Goal: Task Accomplishment & Management: Manage account settings

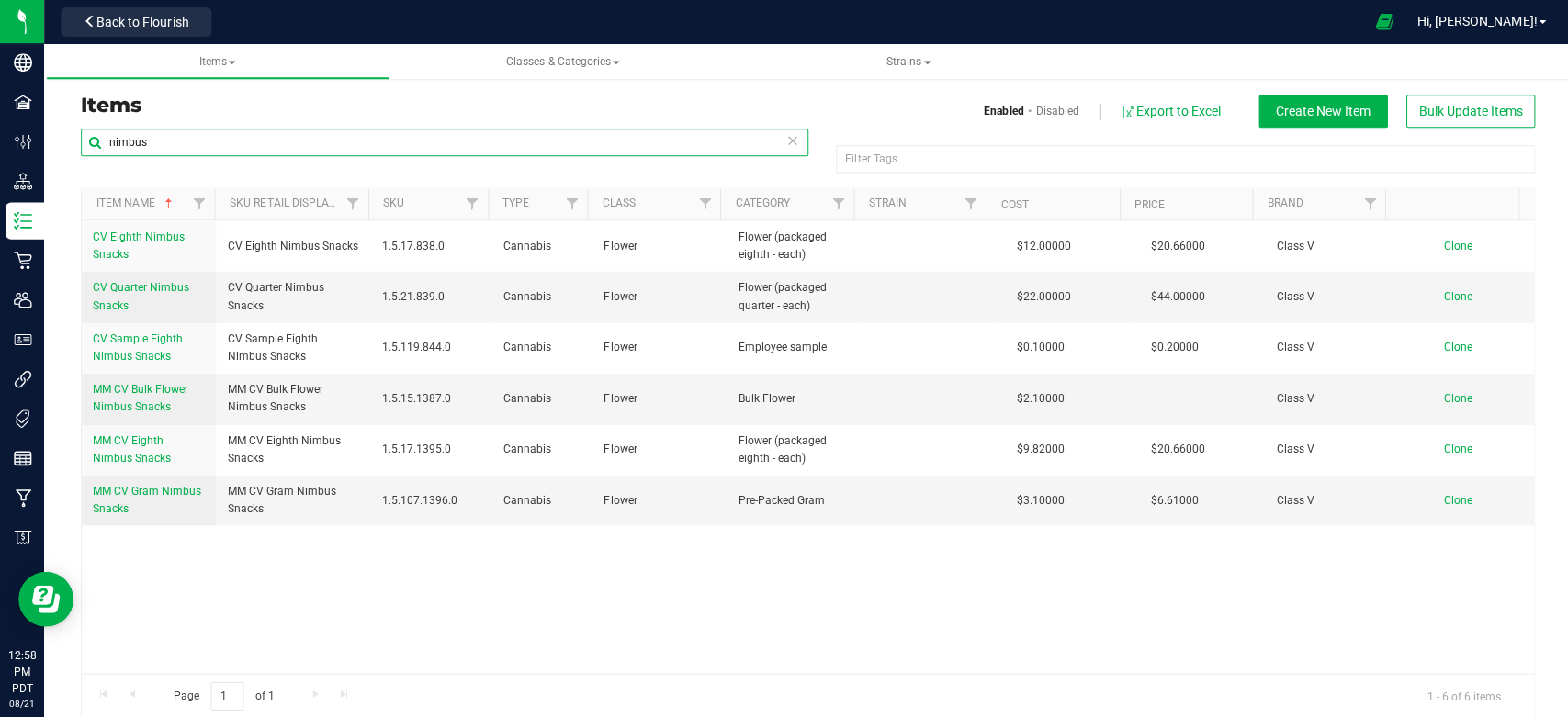
click at [197, 148] on input "nimbus" at bounding box center [444, 142] width 726 height 28
type input "n"
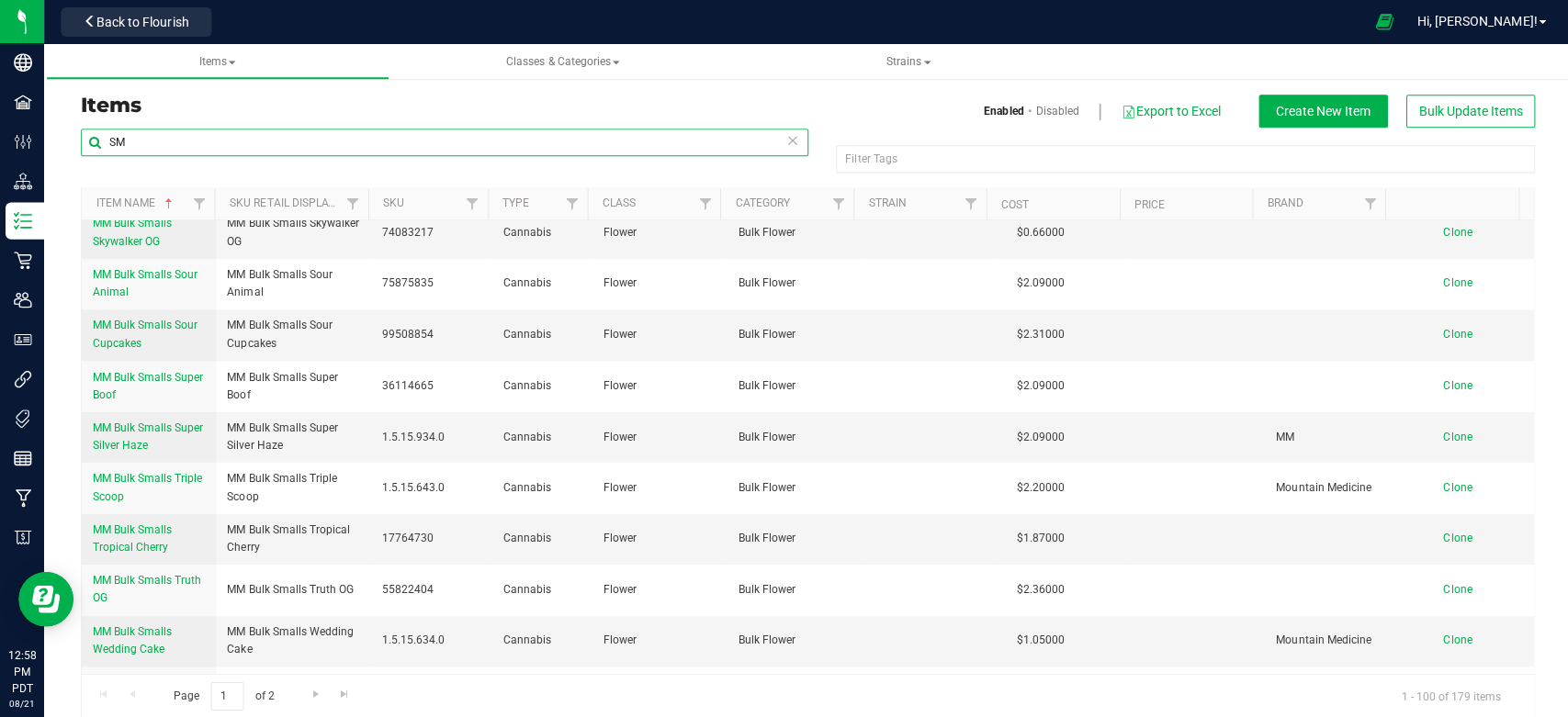
scroll to position [4476, 0]
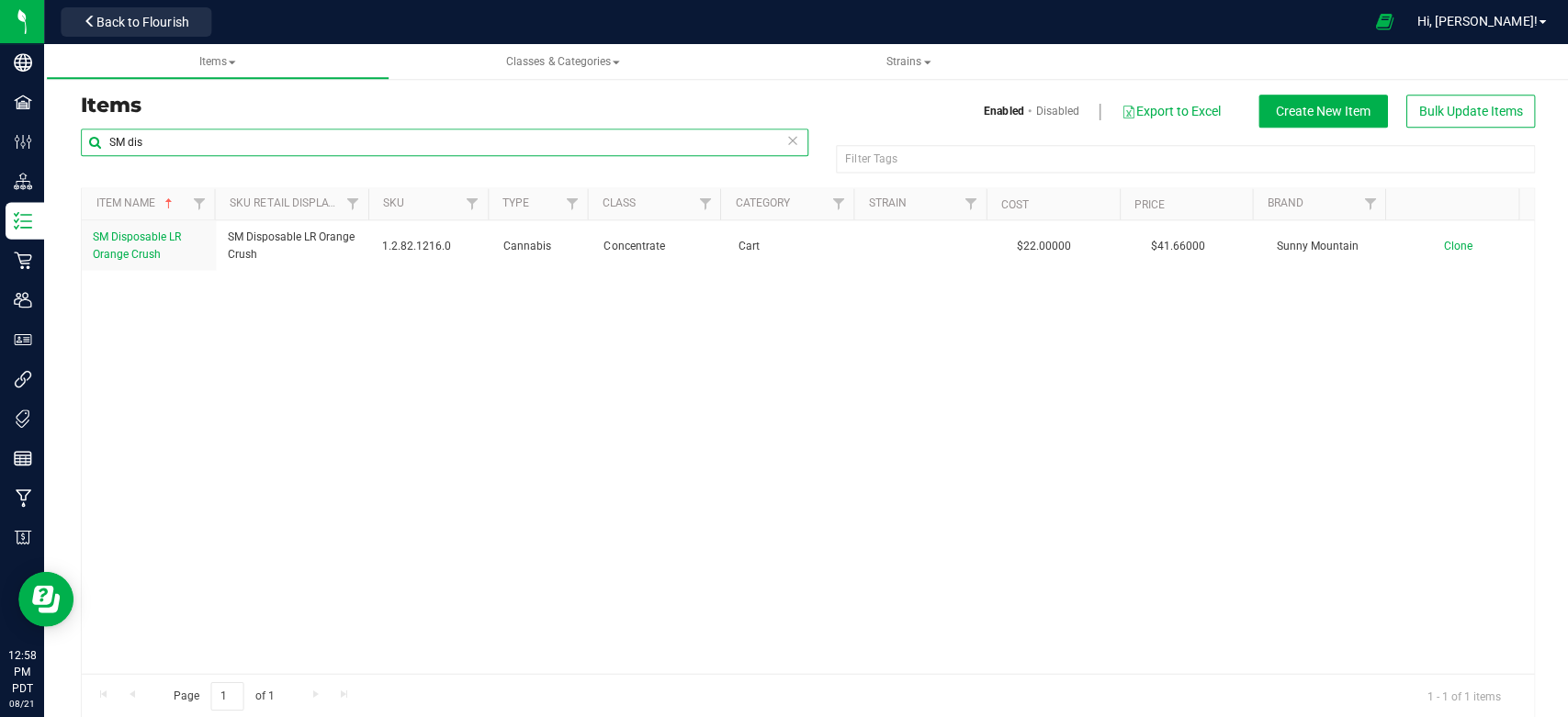
click at [214, 145] on input "SM dis" at bounding box center [444, 142] width 726 height 28
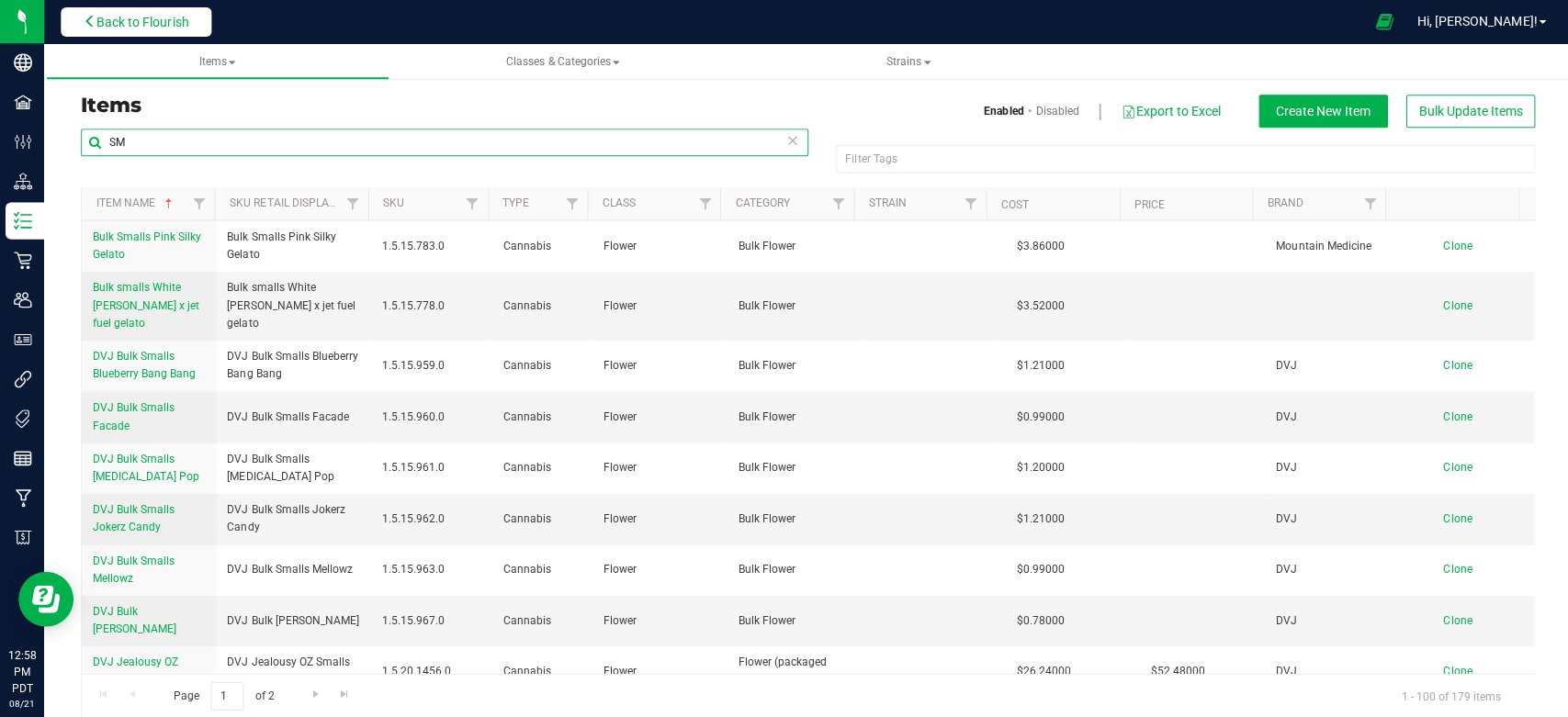
type input "SM"
click at [121, 9] on button "Back to Flourish" at bounding box center [136, 22] width 151 height 29
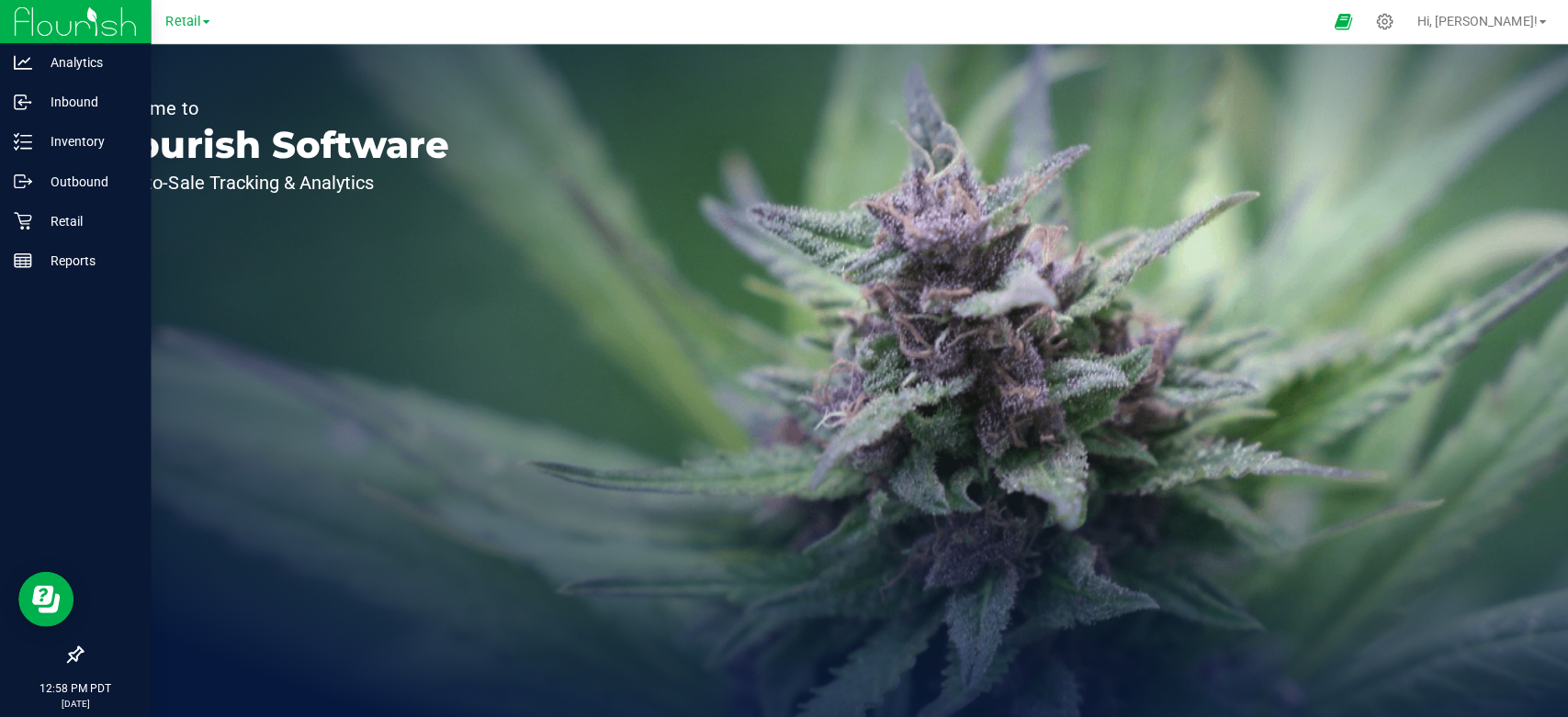
click at [37, 27] on img at bounding box center [75, 21] width 123 height 43
click at [62, 98] on p "Inbound" at bounding box center [87, 102] width 110 height 22
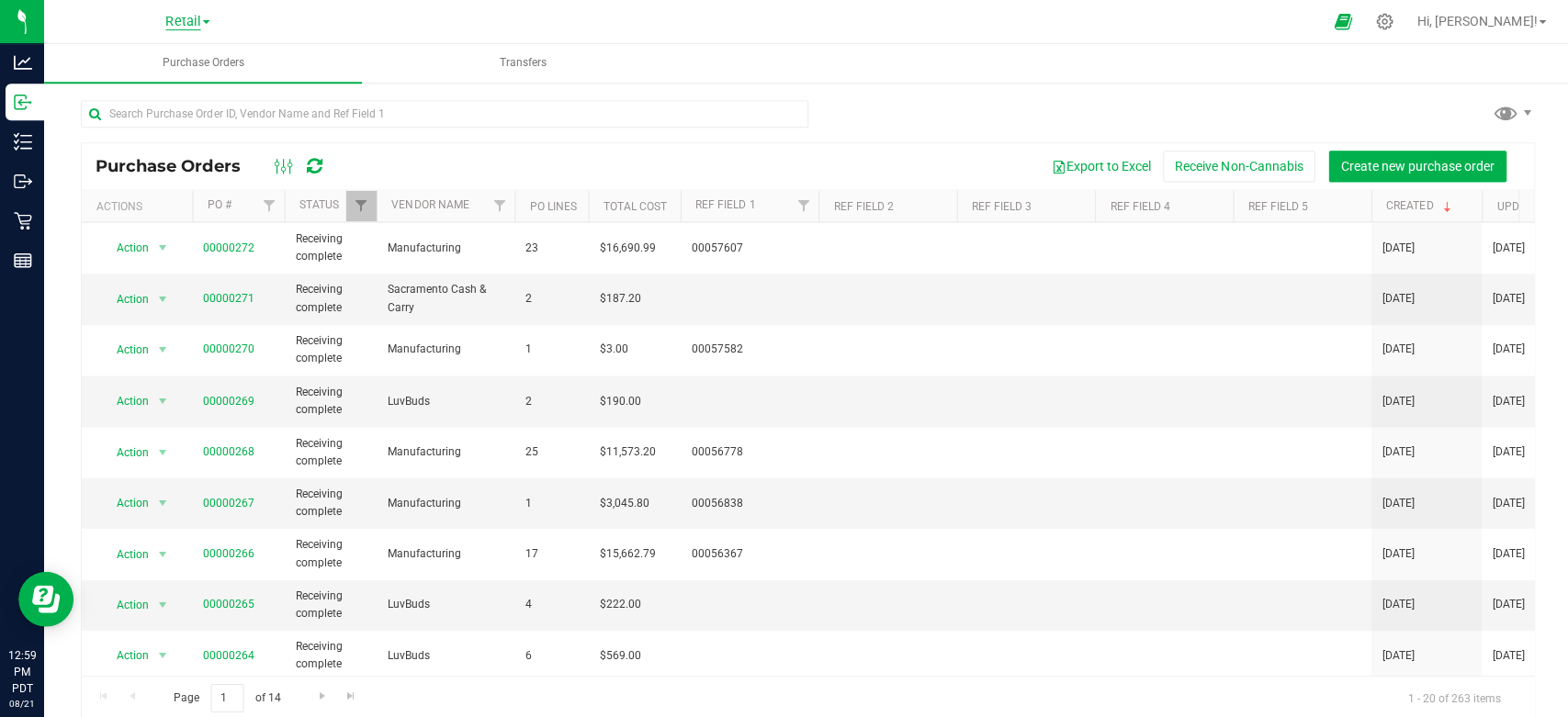
click at [180, 22] on span "Retail" at bounding box center [183, 22] width 35 height 17
click at [149, 62] on link "Manufacturing" at bounding box center [187, 64] width 268 height 25
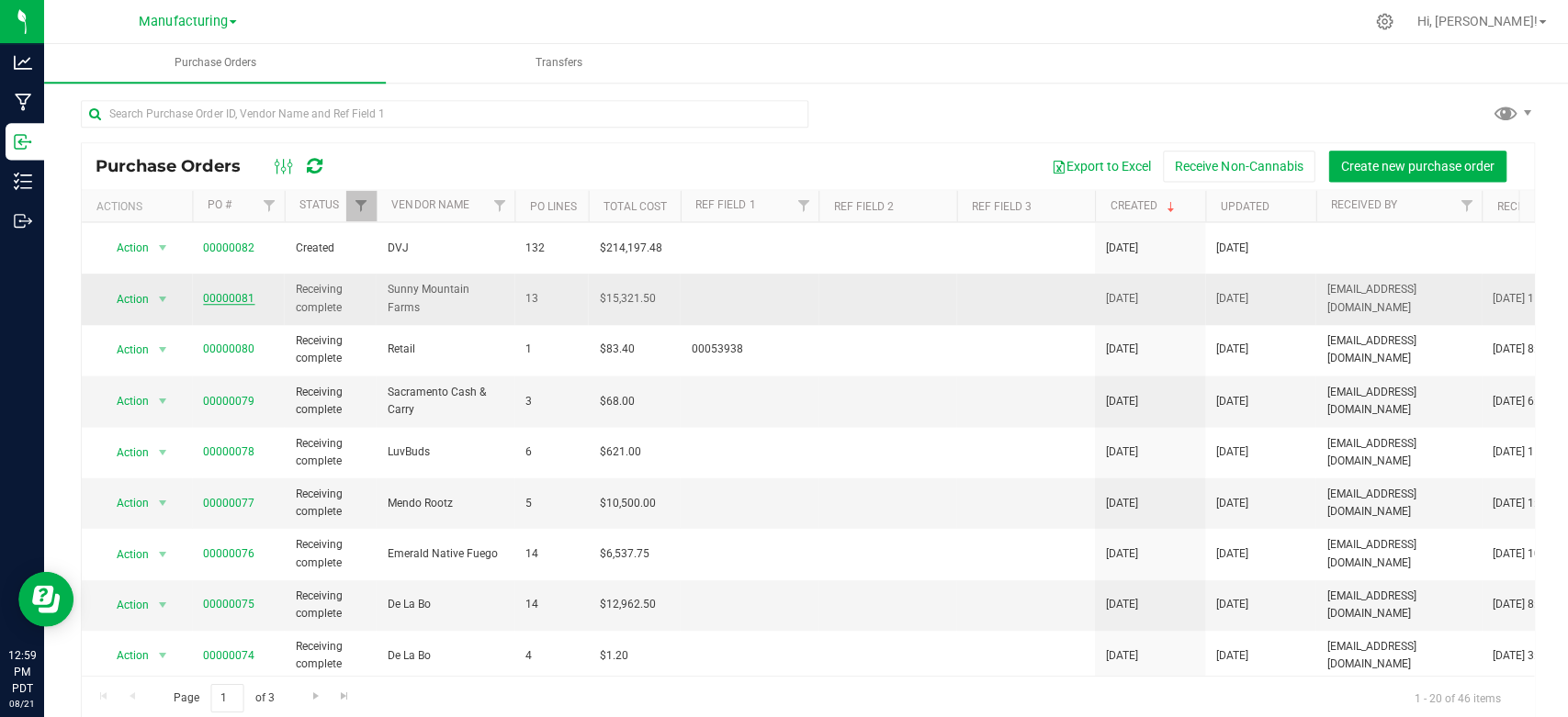
click at [217, 291] on link "00000081" at bounding box center [229, 297] width 51 height 13
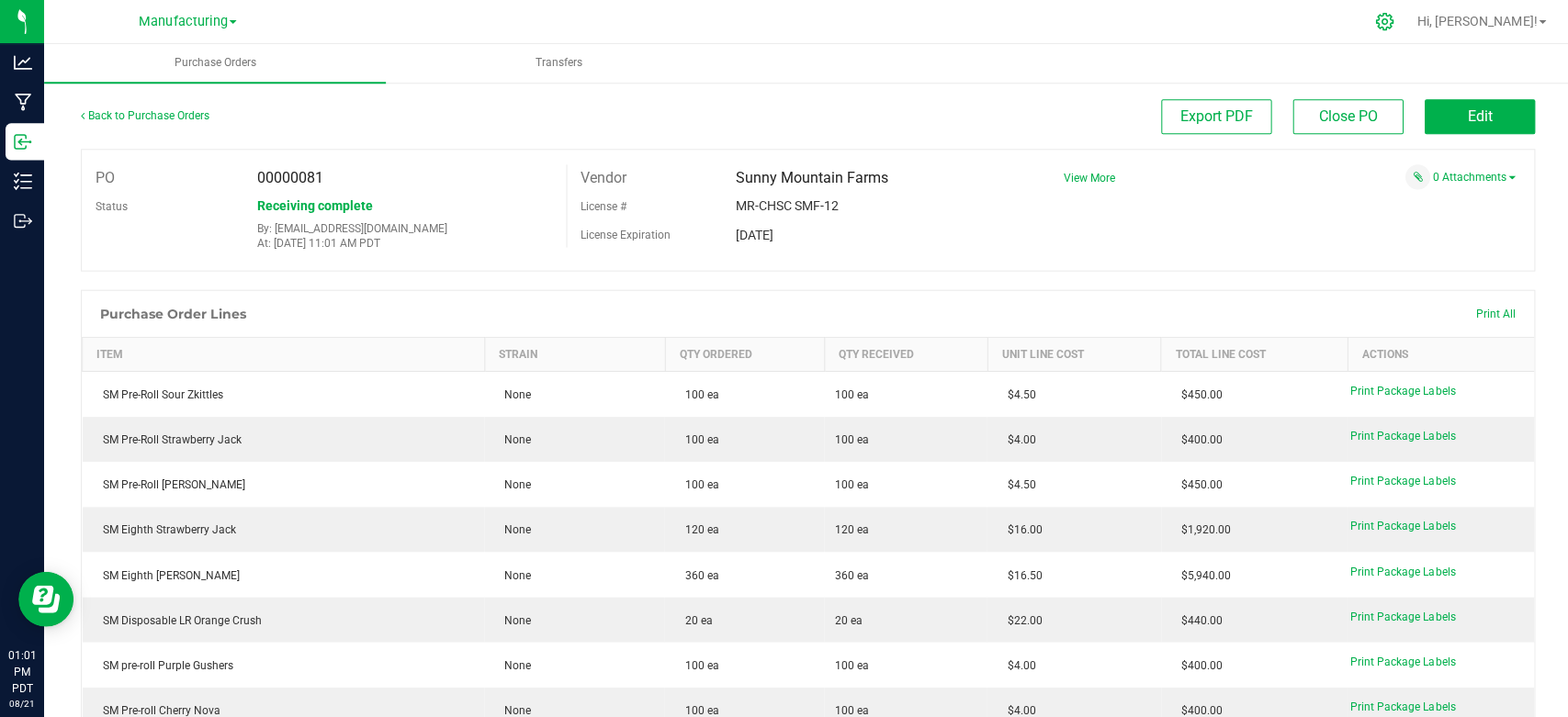
click at [1391, 27] on icon at bounding box center [1381, 21] width 19 height 19
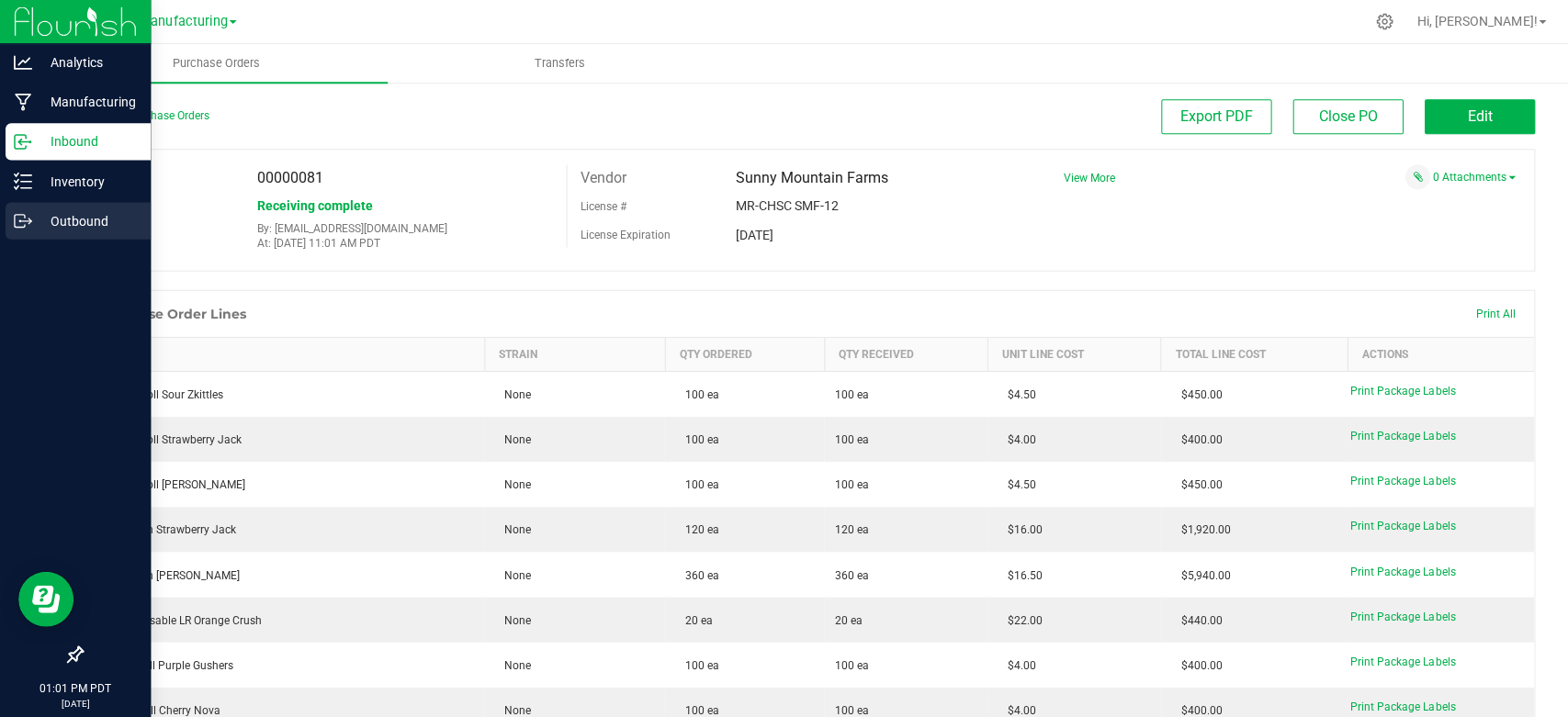
click at [55, 202] on div "Outbound" at bounding box center [78, 220] width 145 height 37
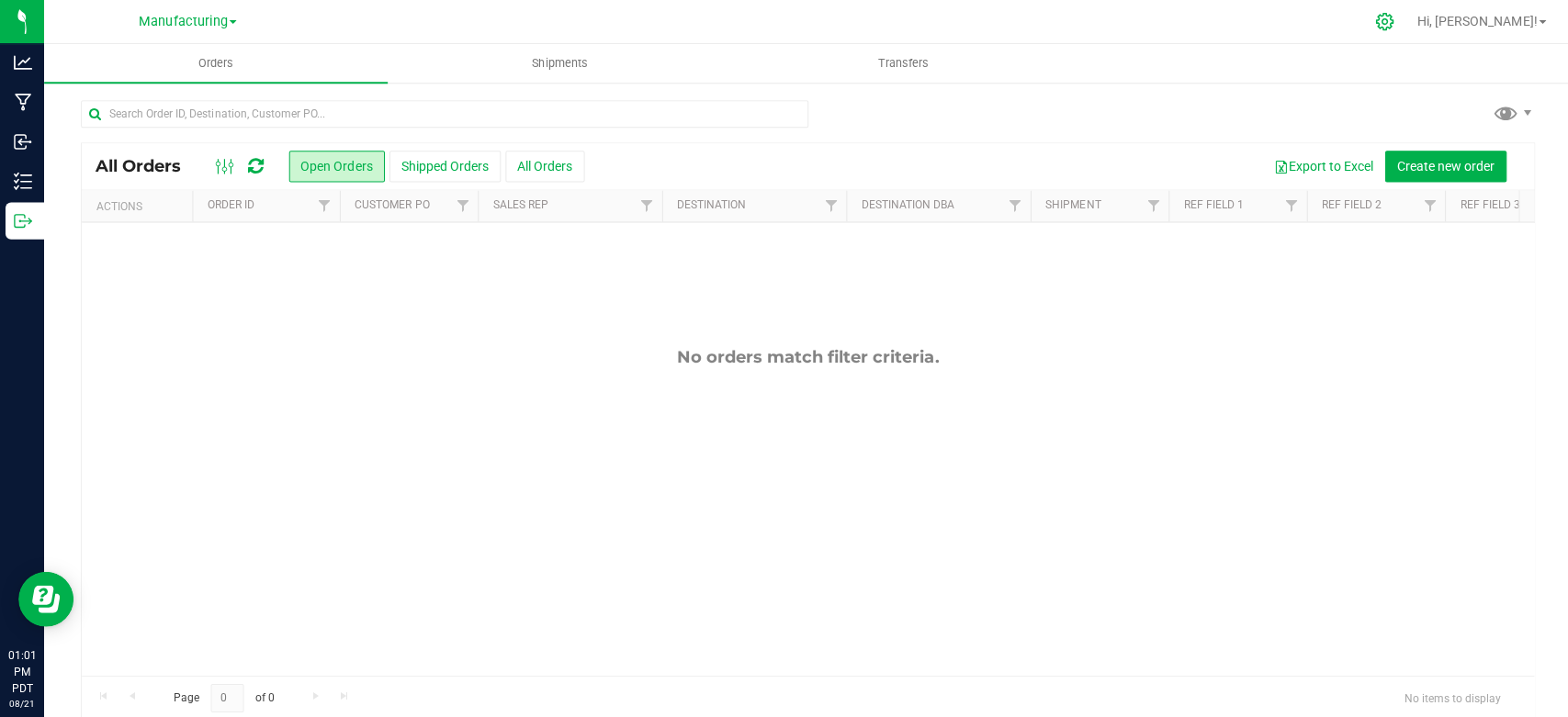
click at [1391, 22] on icon at bounding box center [1381, 21] width 19 height 19
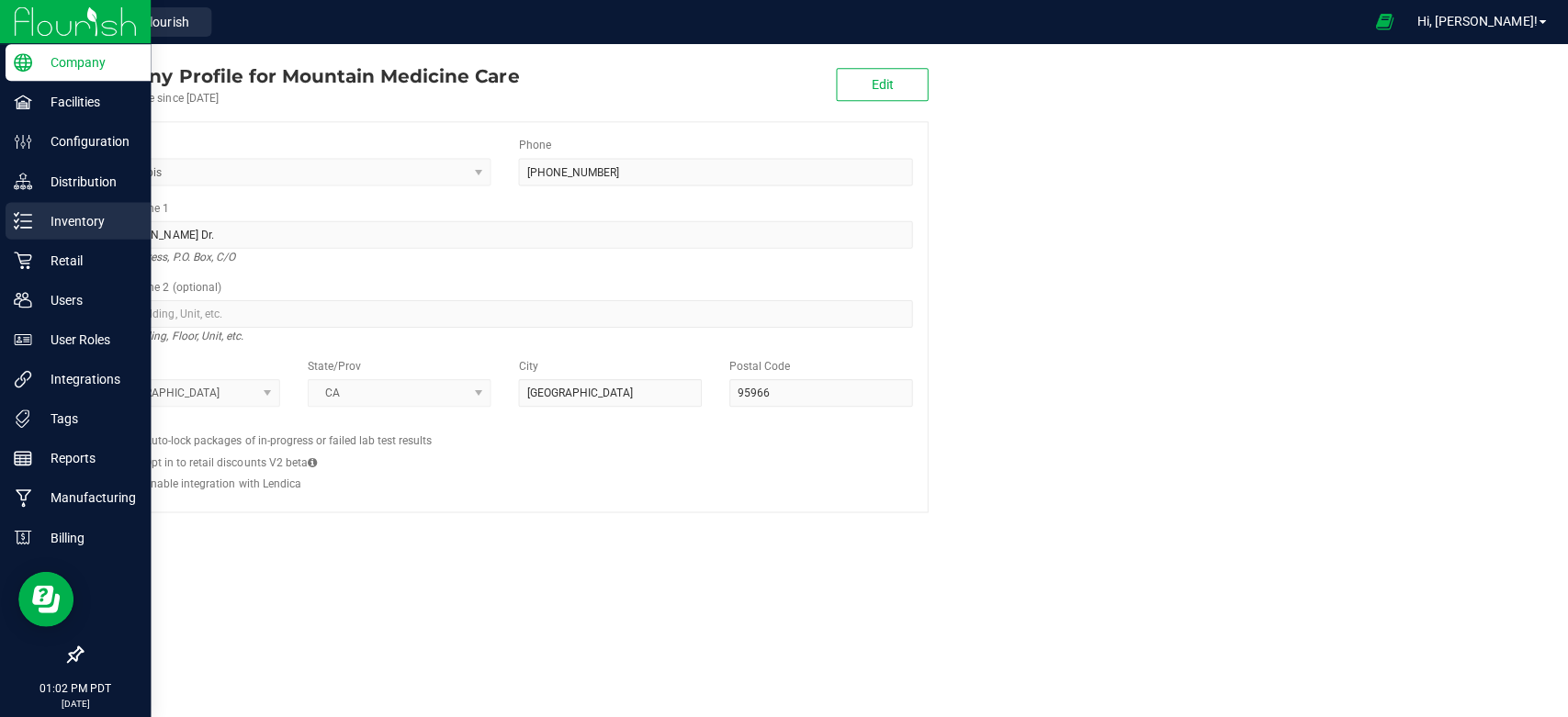
click at [28, 220] on line at bounding box center [26, 220] width 10 height 0
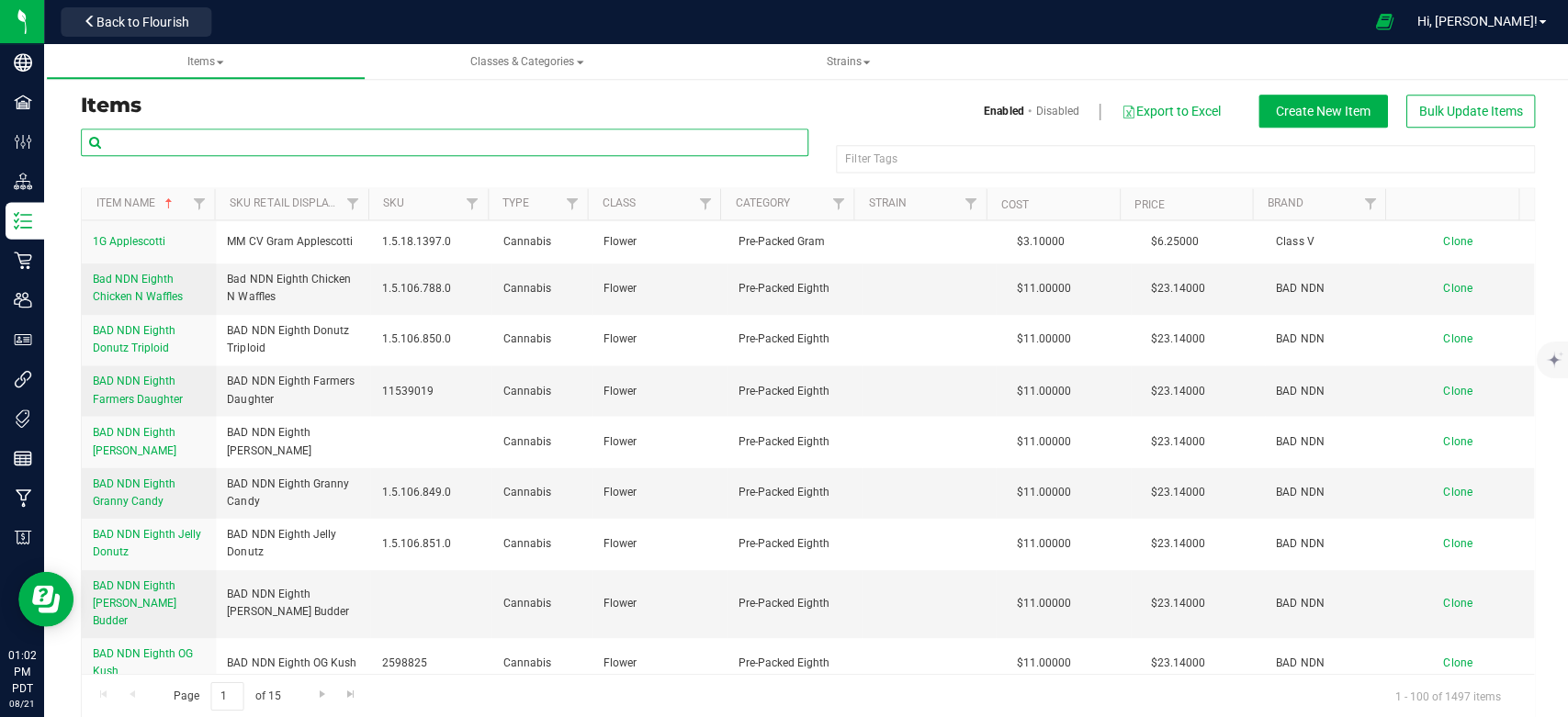
click at [281, 149] on input "text" at bounding box center [444, 142] width 726 height 28
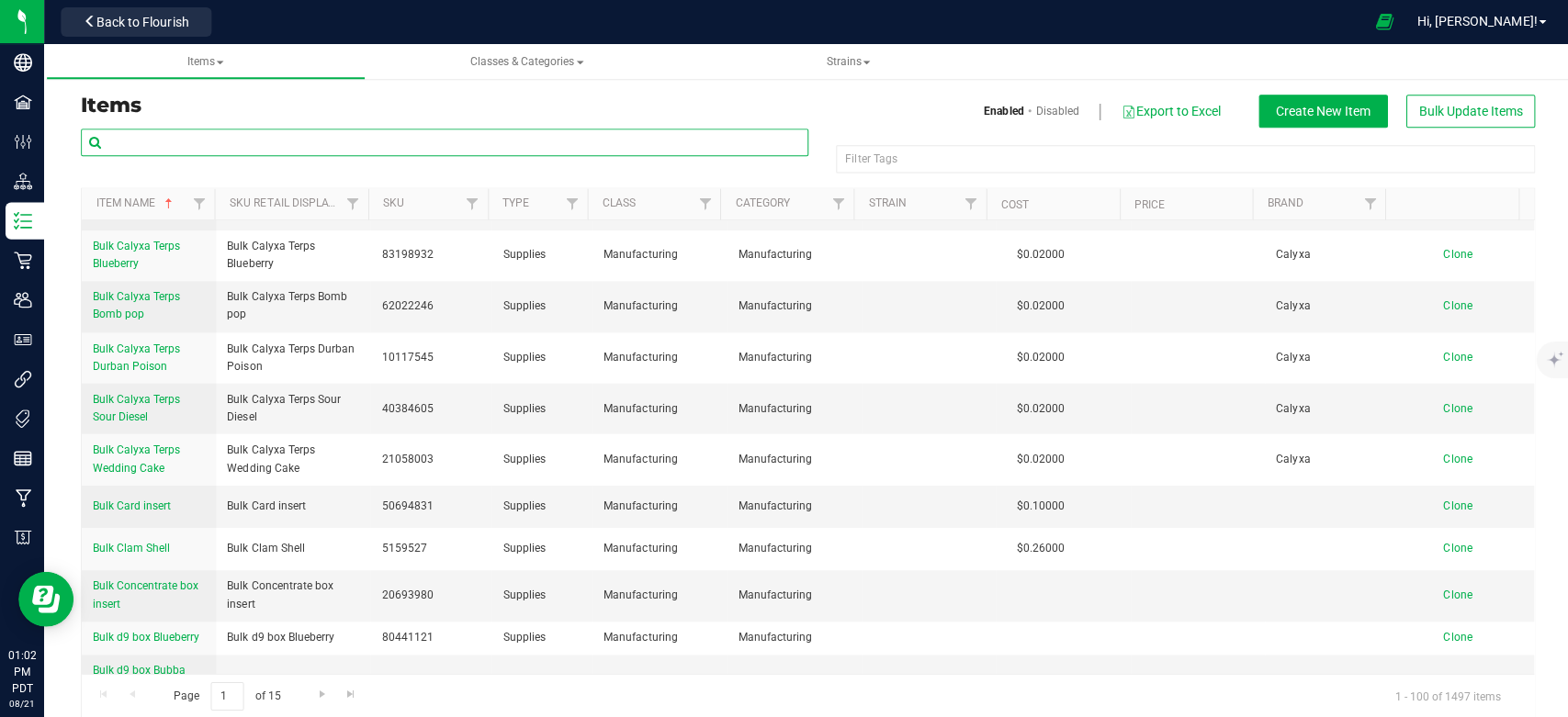
scroll to position [1730, 0]
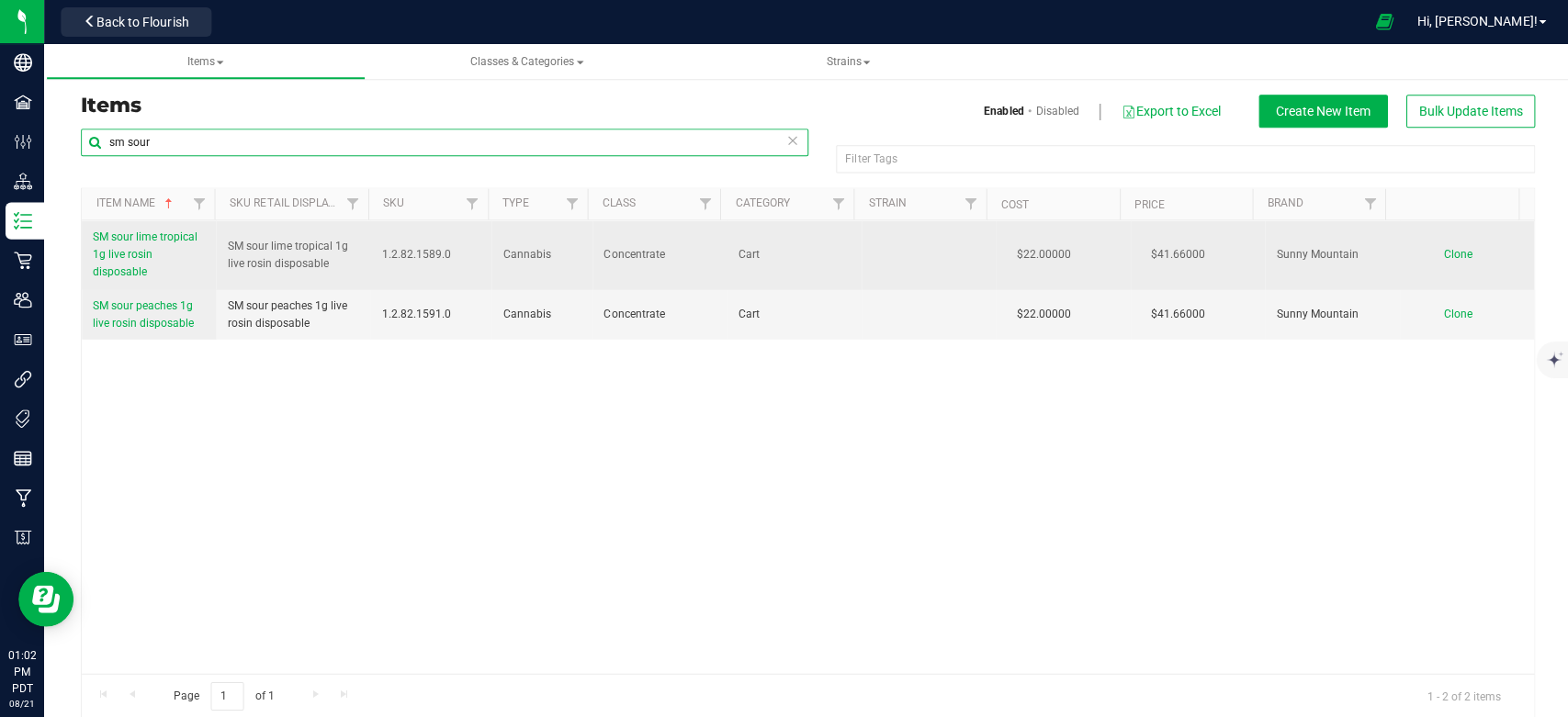
type input "sm sour"
click at [127, 251] on span "SM sour lime tropical 1g live rosin disposable" at bounding box center [145, 253] width 105 height 48
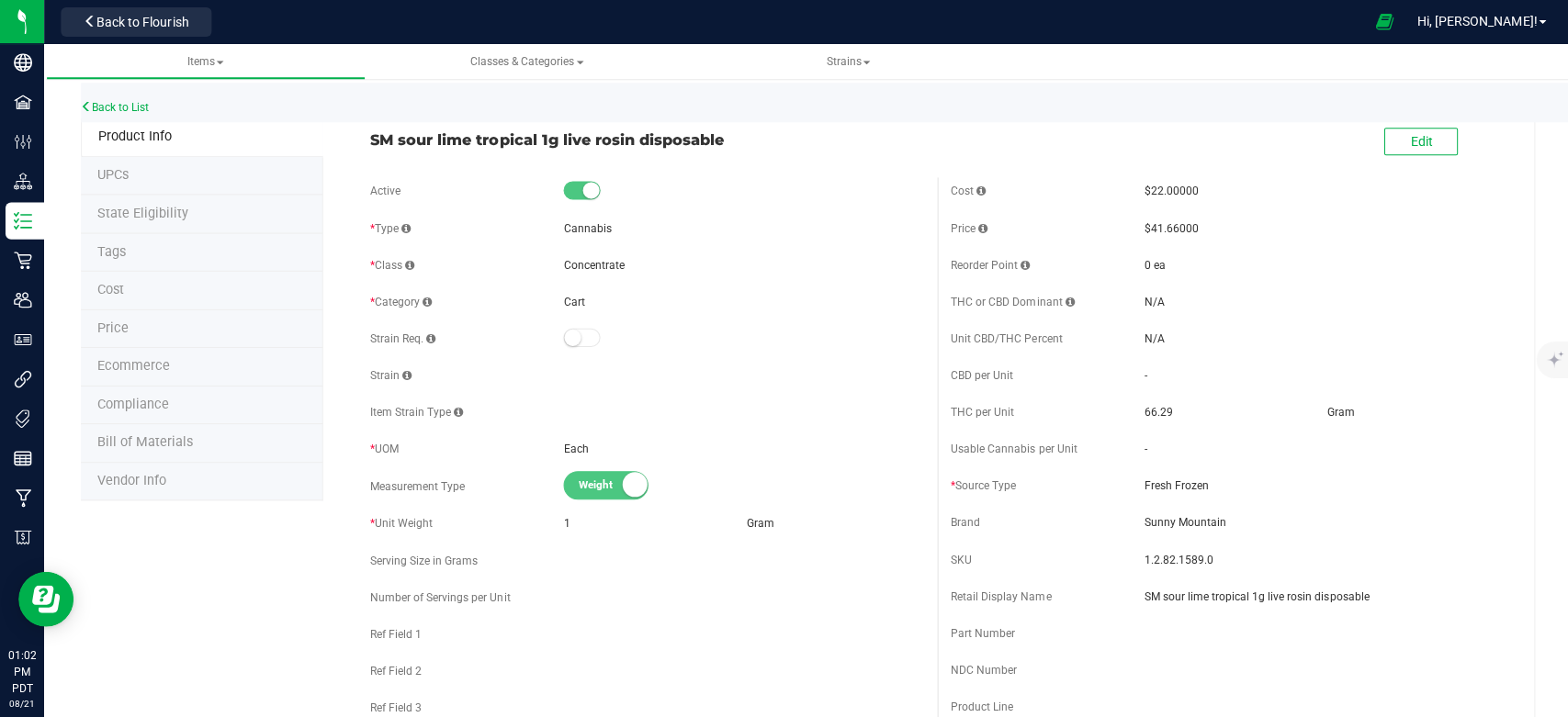
click at [136, 318] on li "Price" at bounding box center [201, 329] width 242 height 39
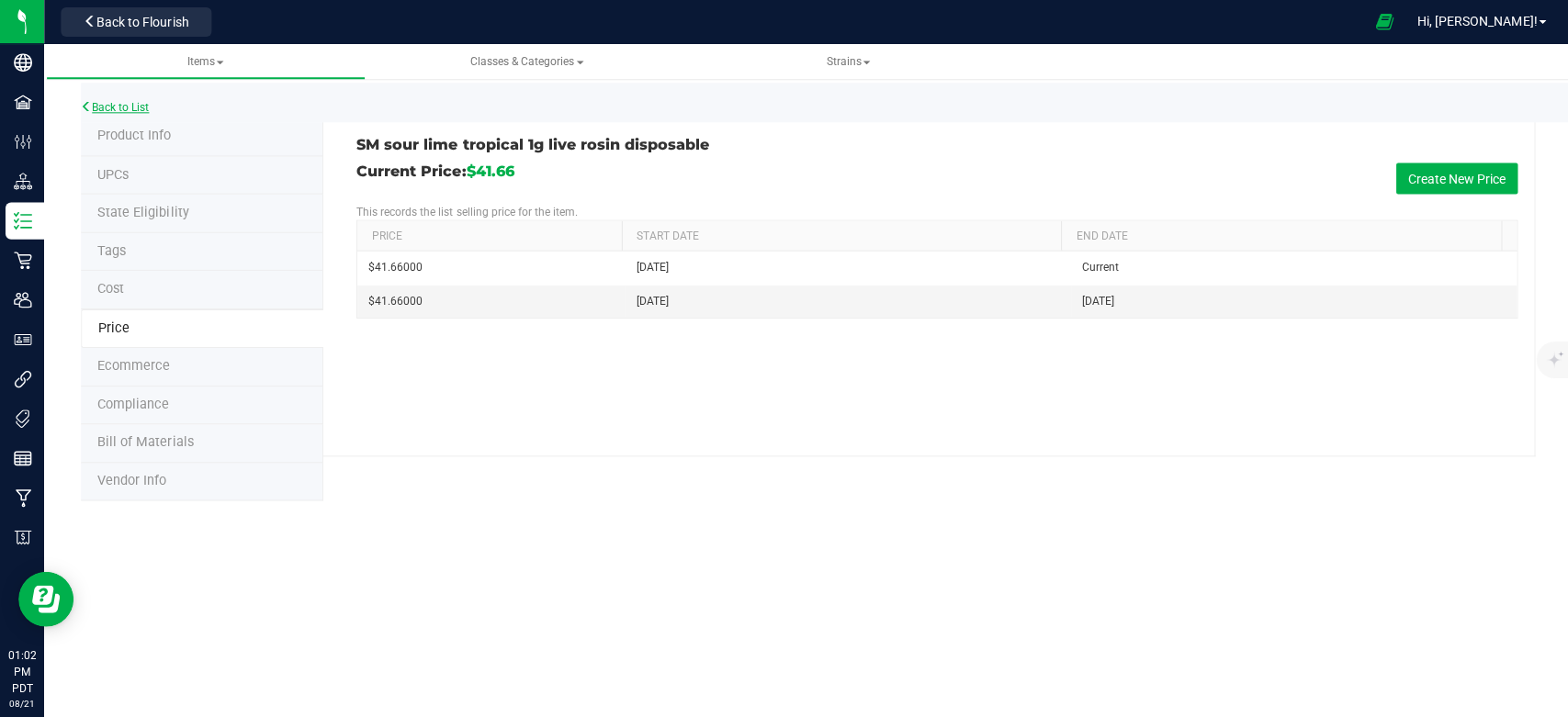
click at [118, 110] on link "Back to List" at bounding box center [115, 107] width 68 height 13
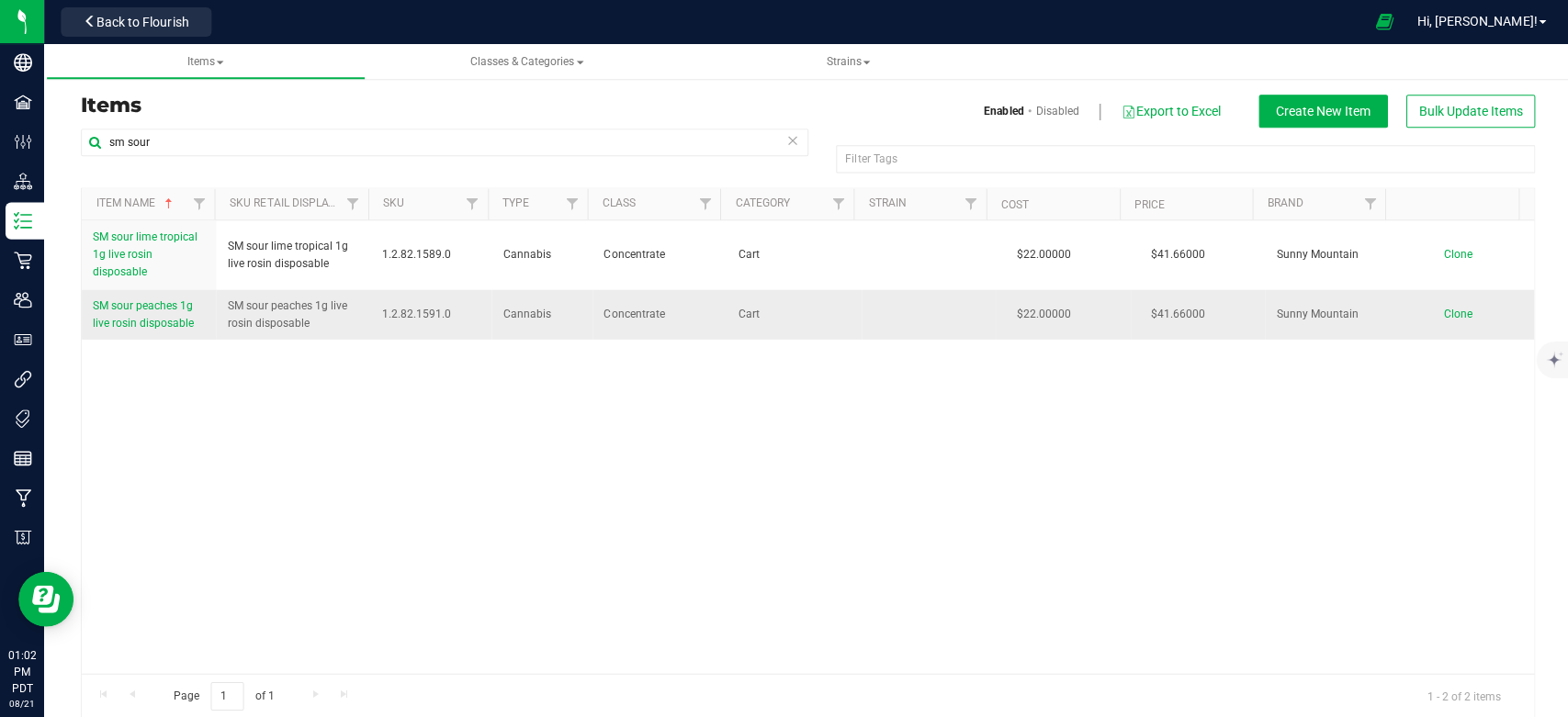
click at [152, 324] on span "SM sour peaches 1g live rosin disposable" at bounding box center [143, 313] width 101 height 30
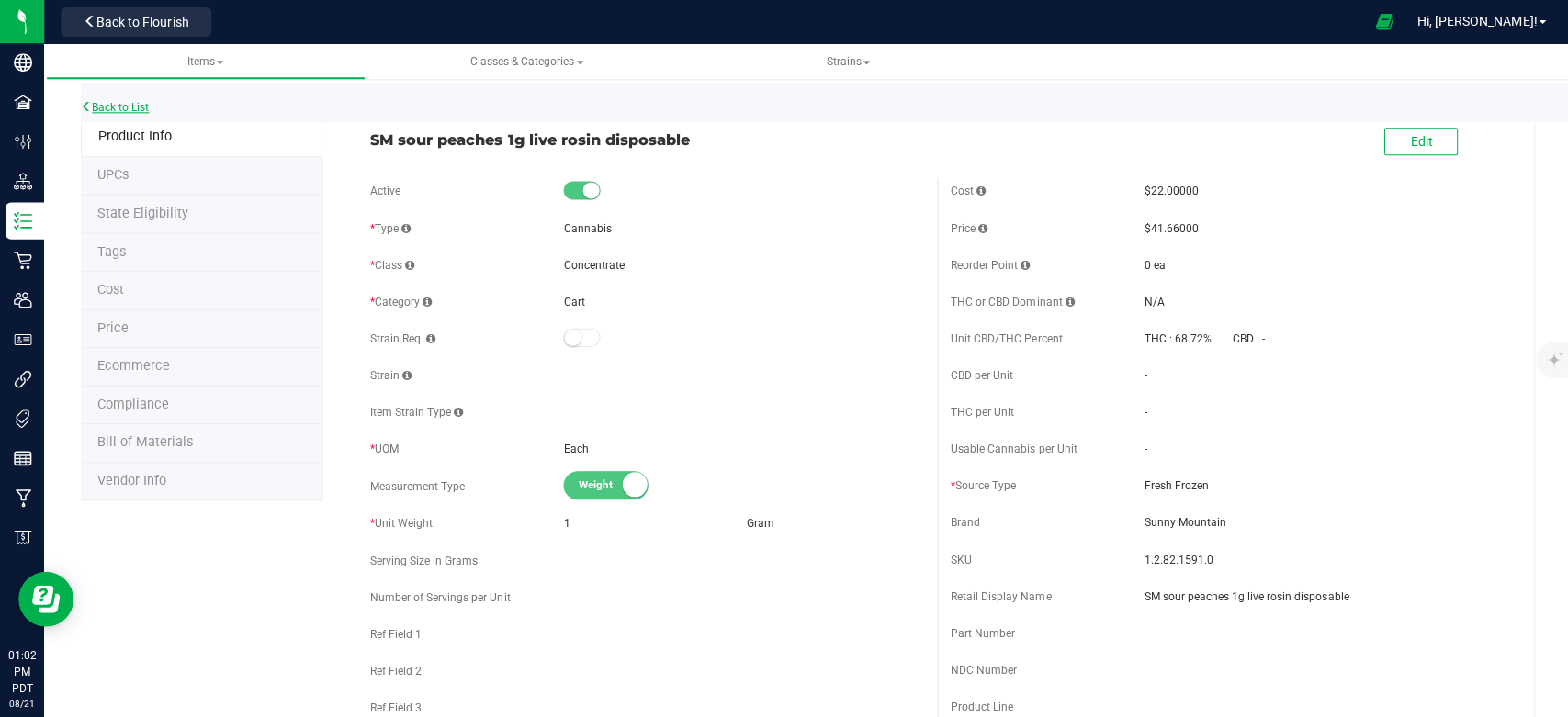
click at [136, 108] on link "Back to List" at bounding box center [115, 107] width 68 height 13
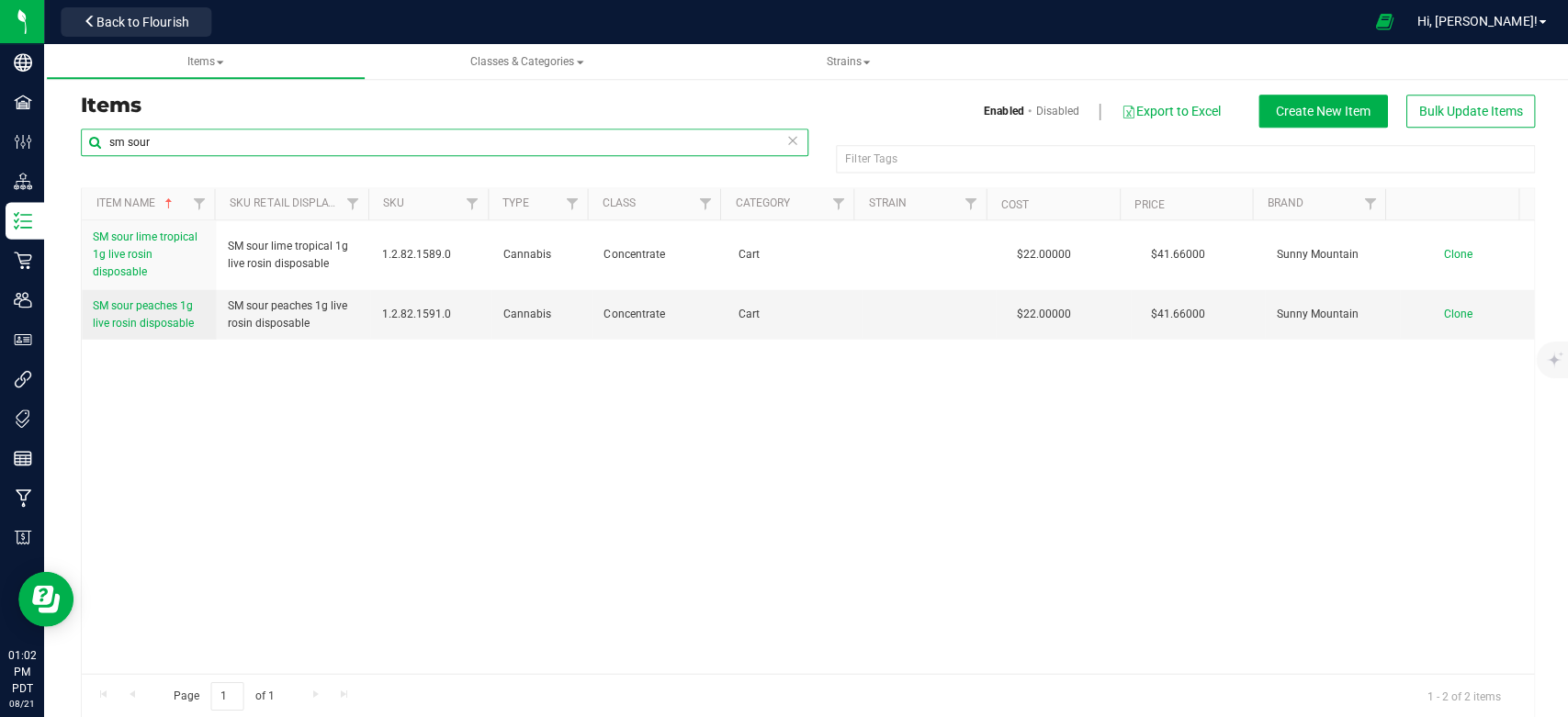
click at [197, 139] on input "sm sour" at bounding box center [444, 142] width 726 height 28
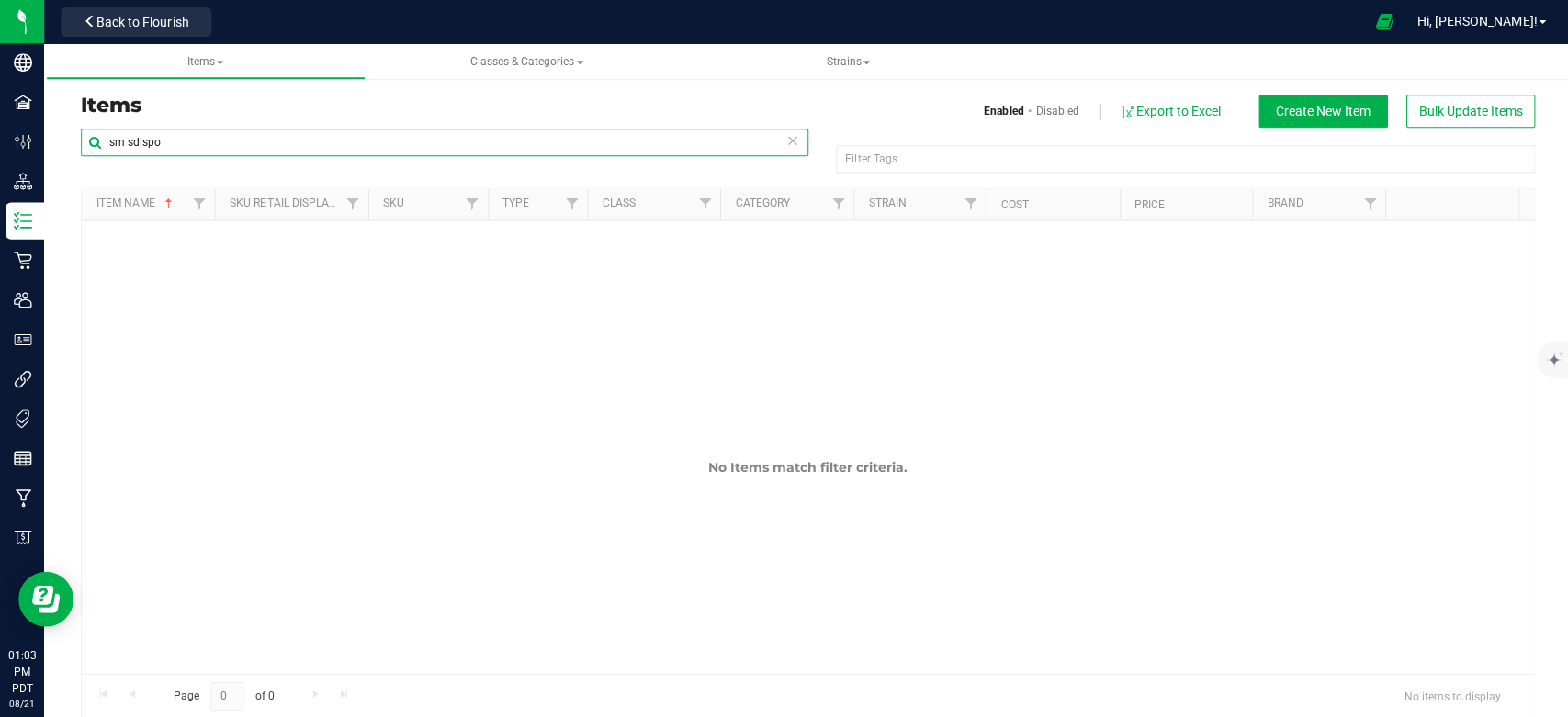
click at [132, 143] on input "sm sdispo" at bounding box center [444, 142] width 726 height 28
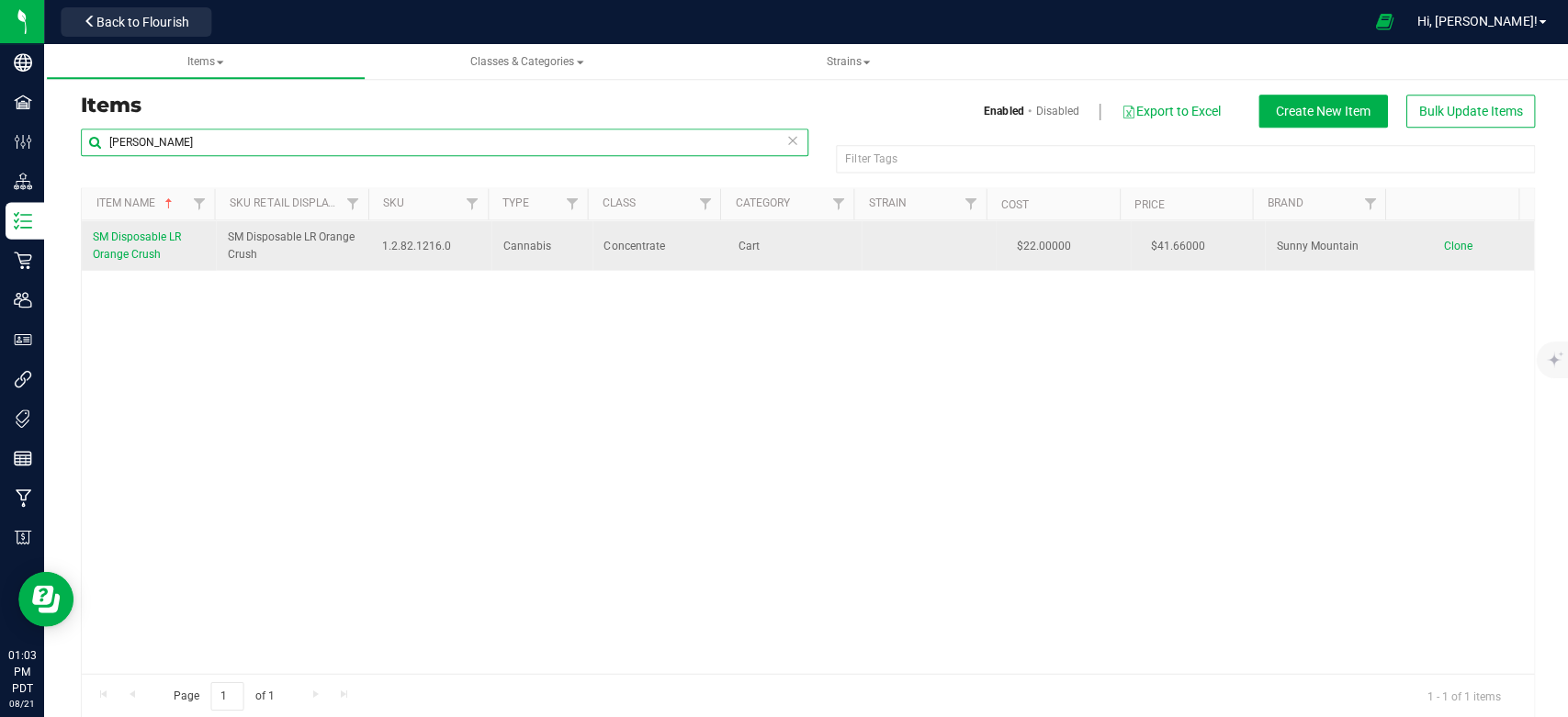
type input "[PERSON_NAME]"
click at [151, 248] on span "SM Disposable LR Orange Crush" at bounding box center [137, 244] width 88 height 30
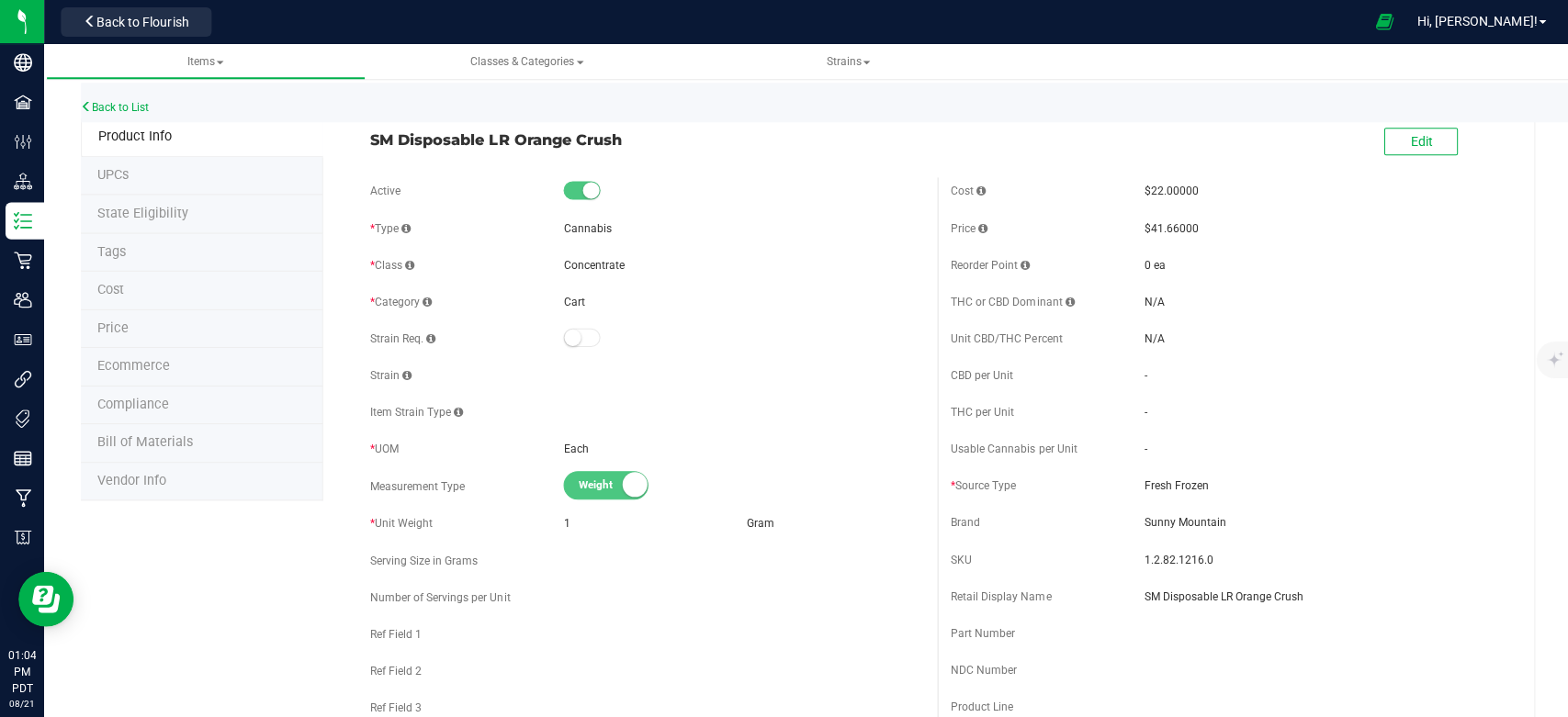
click at [142, 330] on li "Price" at bounding box center [201, 329] width 242 height 39
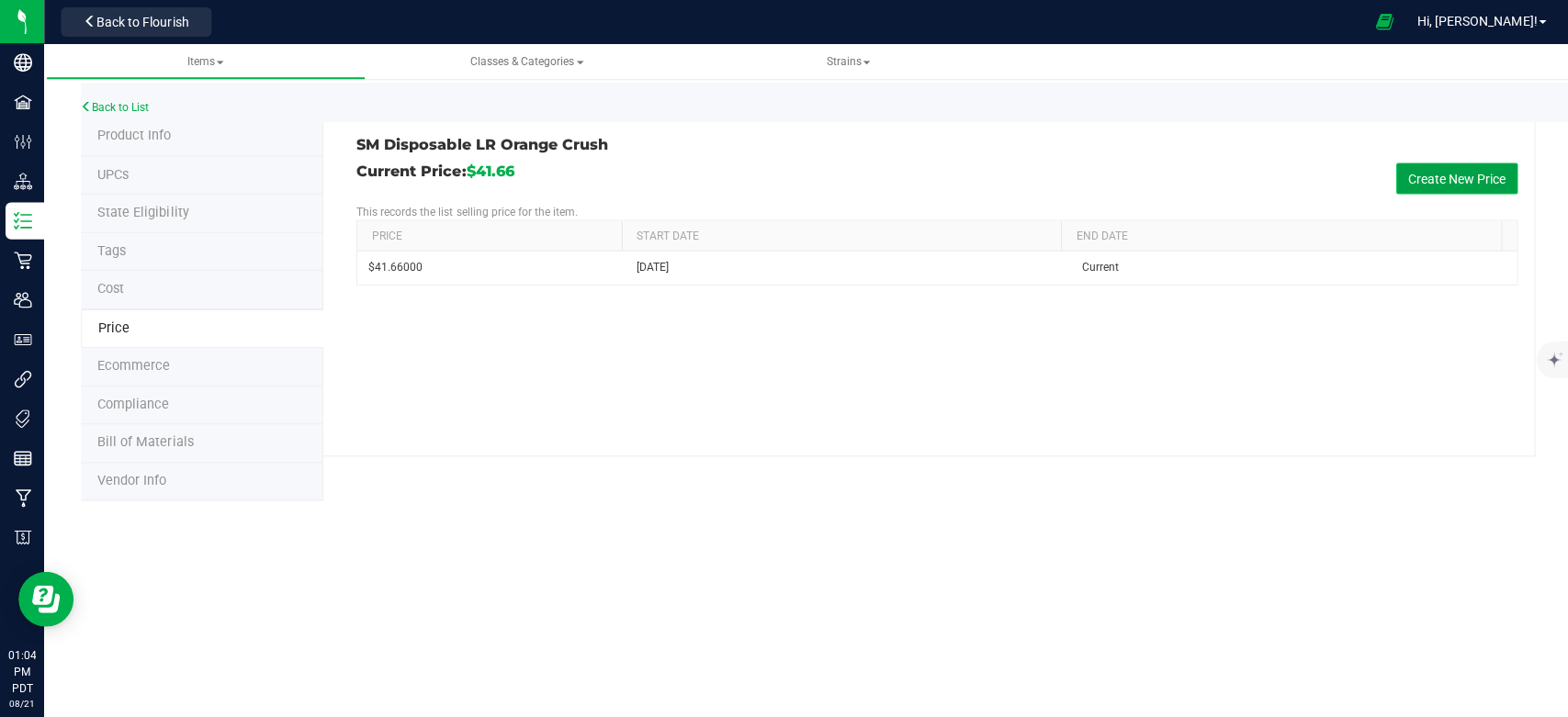
click at [1406, 181] on button "Create New Price" at bounding box center [1453, 178] width 121 height 31
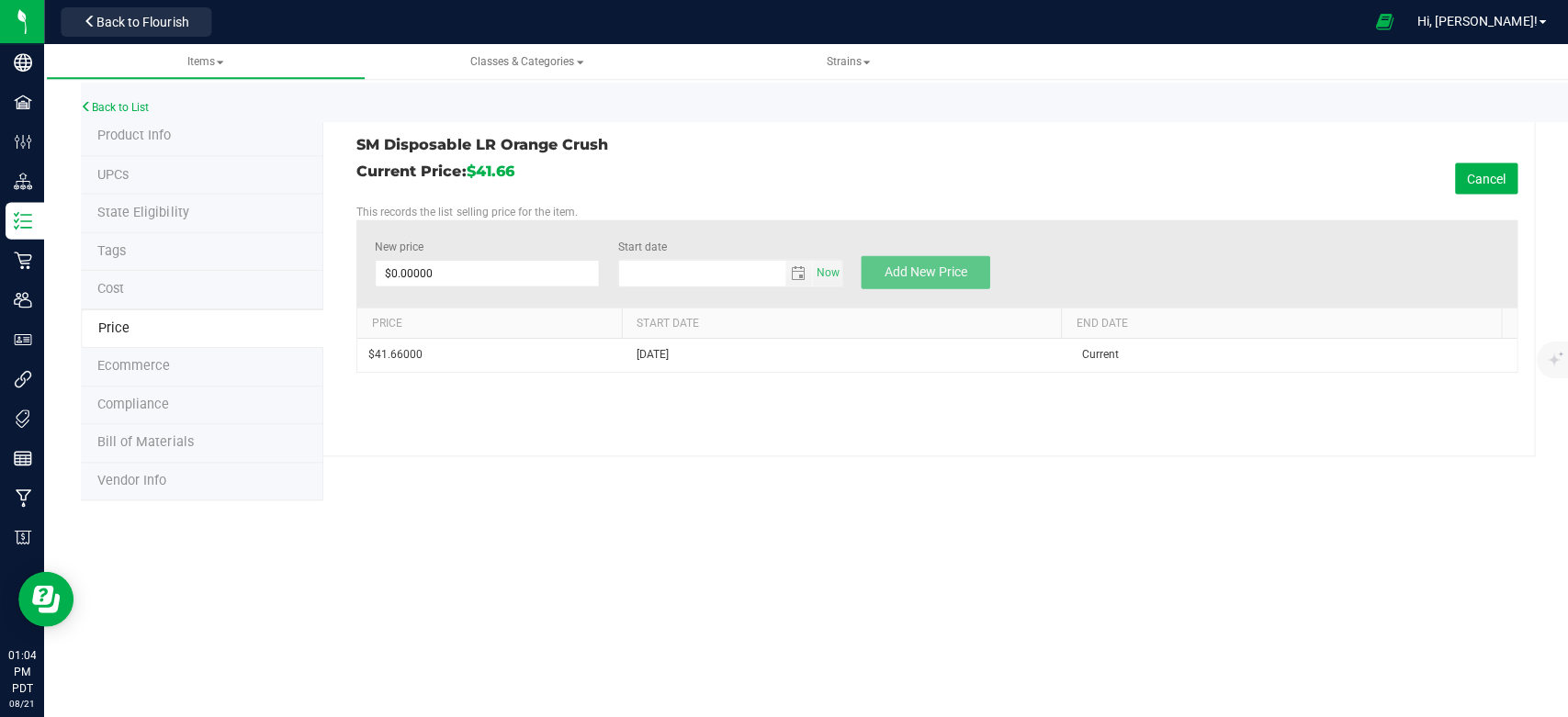
type input "[DATE]"
click at [513, 280] on span at bounding box center [486, 273] width 224 height 28
type input "39.67"
click at [754, 185] on div "Current Price: $41.66 Cancel" at bounding box center [934, 178] width 1158 height 31
click at [917, 276] on span "Add New Price" at bounding box center [923, 271] width 83 height 15
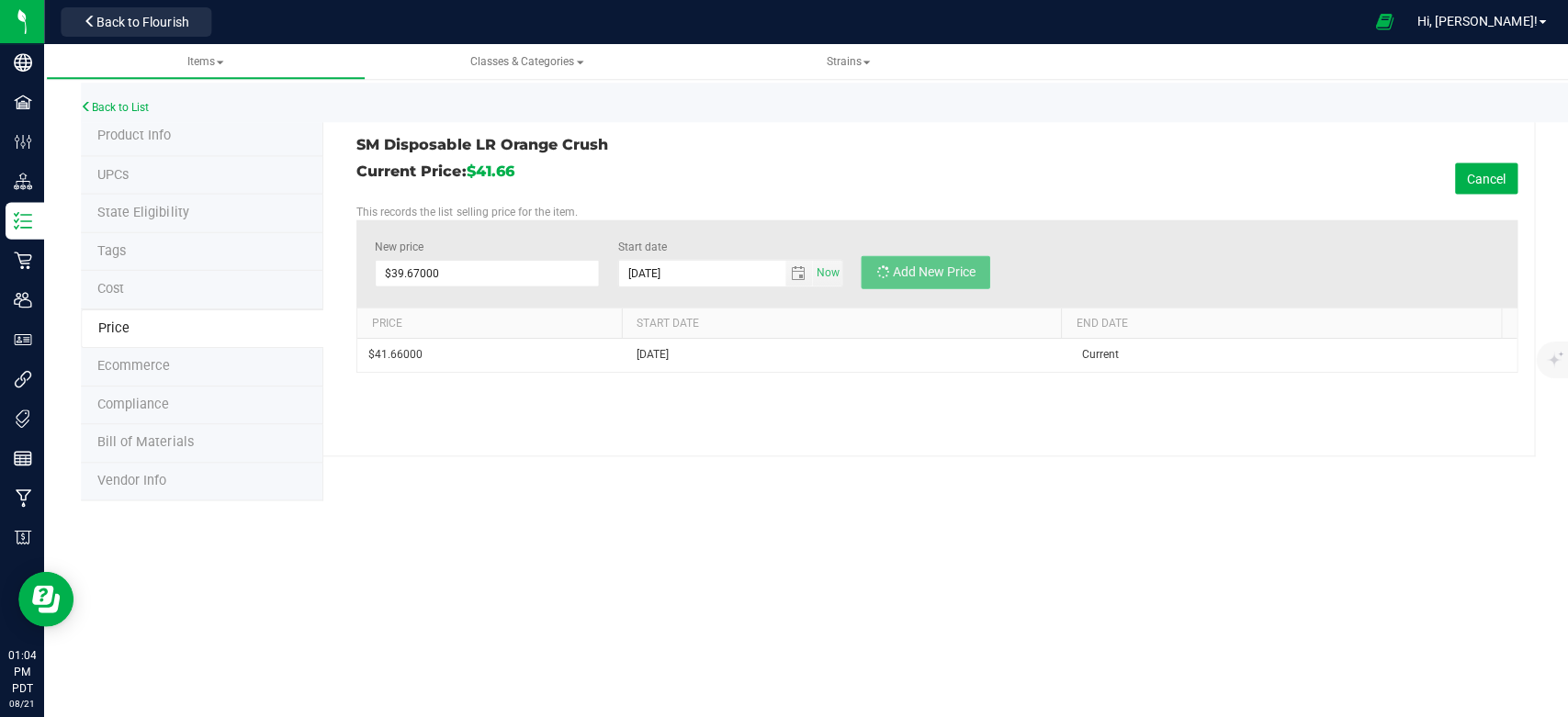
type input "$0.00000"
